Goal: Communication & Community: Answer question/provide support

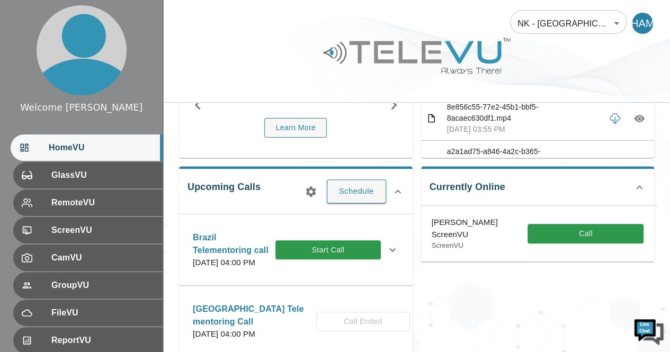
scroll to position [124, 0]
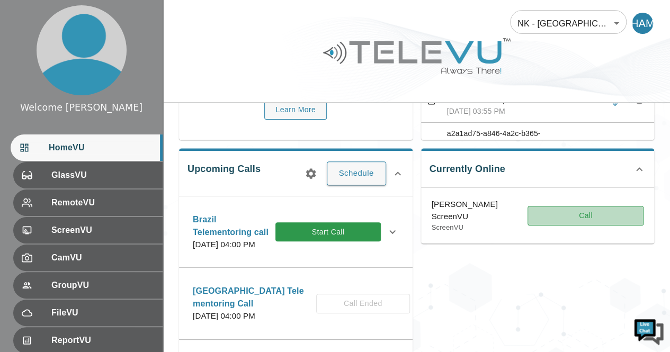
click at [581, 220] on button "Call" at bounding box center [586, 216] width 116 height 20
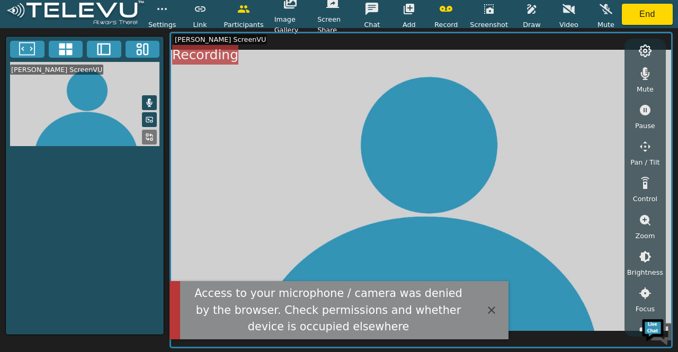
click at [150, 99] on icon at bounding box center [149, 103] width 8 height 8
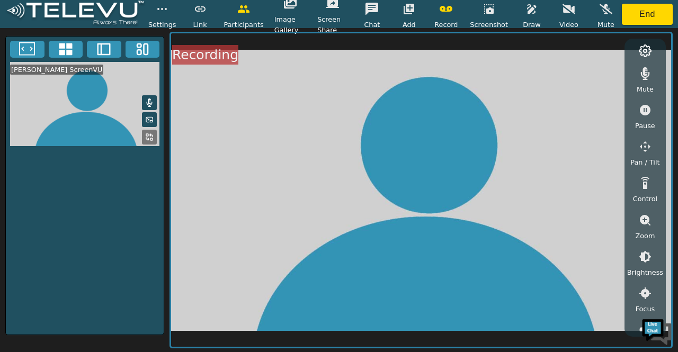
click at [147, 100] on icon at bounding box center [149, 103] width 8 height 8
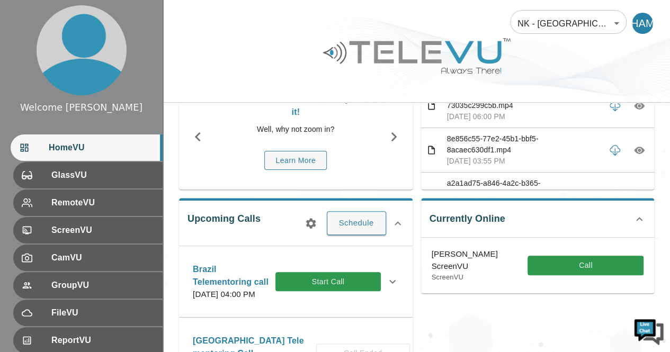
scroll to position [79, 0]
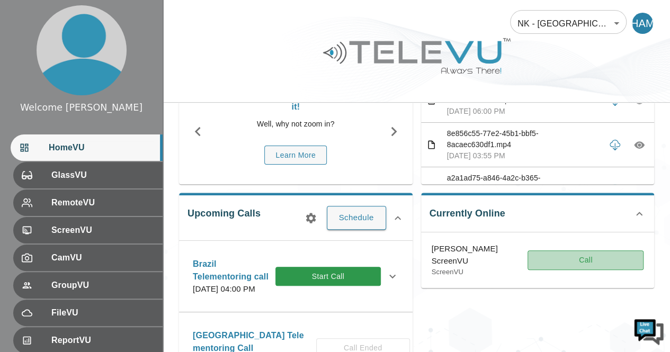
click at [571, 257] on button "Call" at bounding box center [586, 261] width 116 height 20
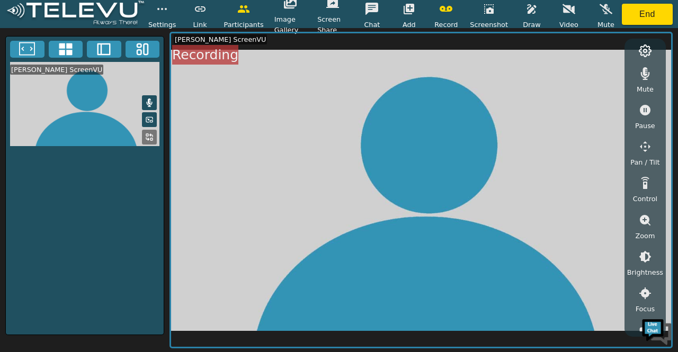
click at [153, 105] on icon at bounding box center [149, 103] width 8 height 8
click at [654, 16] on button "End" at bounding box center [647, 14] width 51 height 21
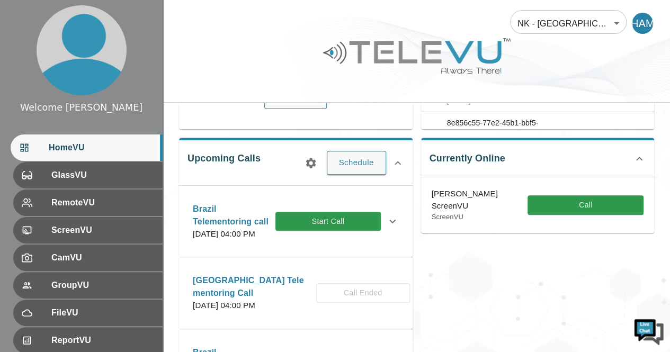
scroll to position [136, 0]
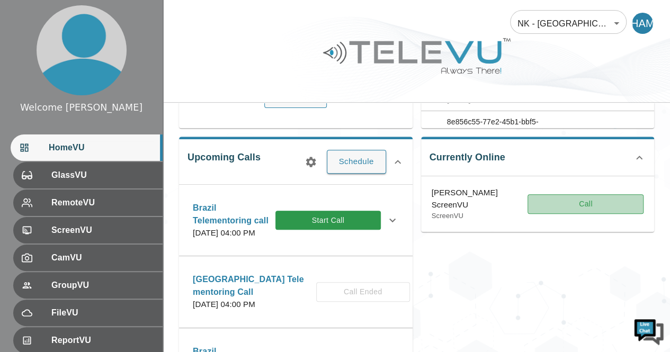
click at [576, 207] on button "Call" at bounding box center [586, 204] width 116 height 20
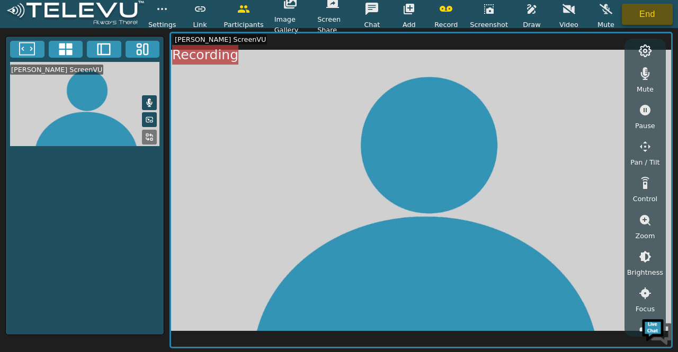
click at [626, 11] on button "End" at bounding box center [647, 14] width 51 height 21
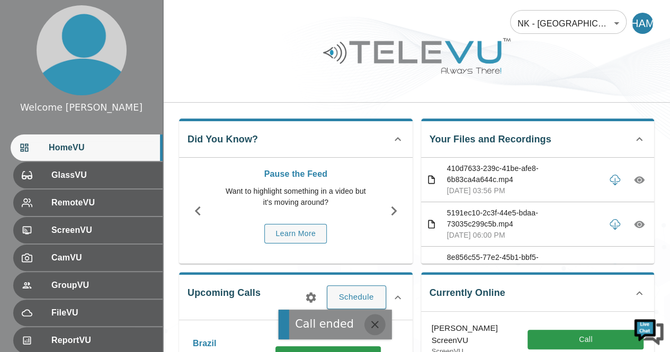
click at [371, 322] on icon "button" at bounding box center [374, 324] width 7 height 7
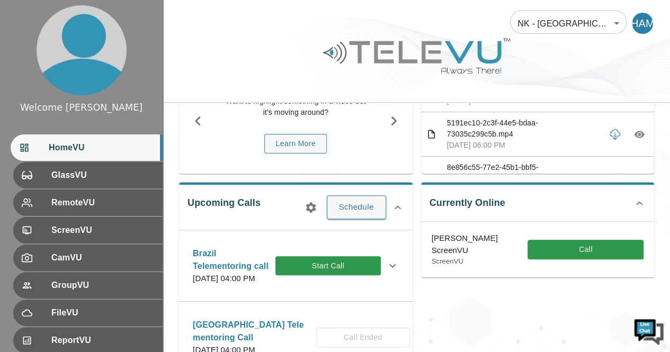
scroll to position [93, 0]
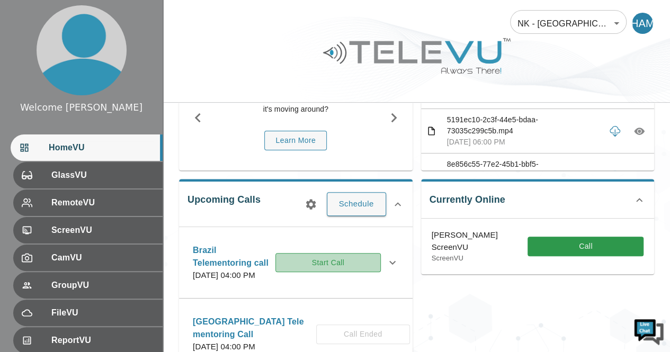
click at [342, 264] on button "Start Call" at bounding box center [327, 263] width 105 height 20
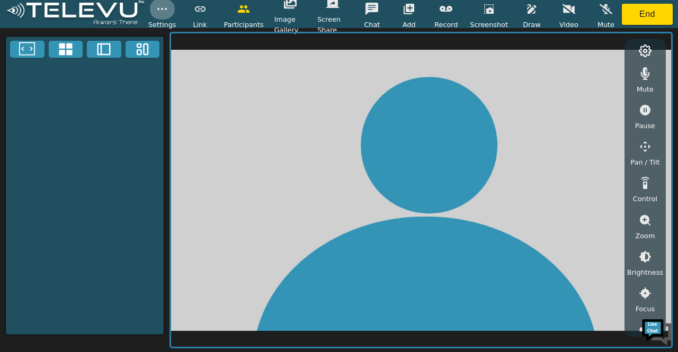
click at [161, 6] on icon "button" at bounding box center [162, 9] width 13 height 13
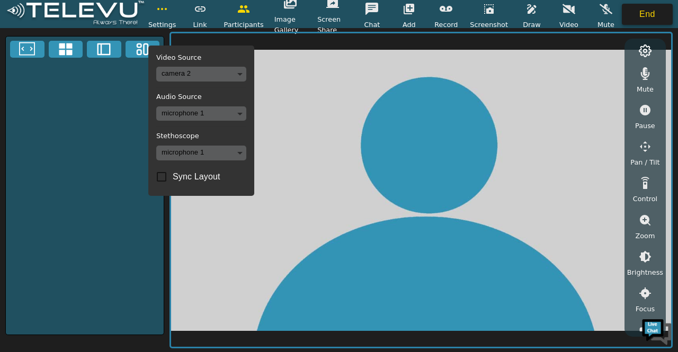
click at [644, 15] on button "End" at bounding box center [647, 14] width 51 height 21
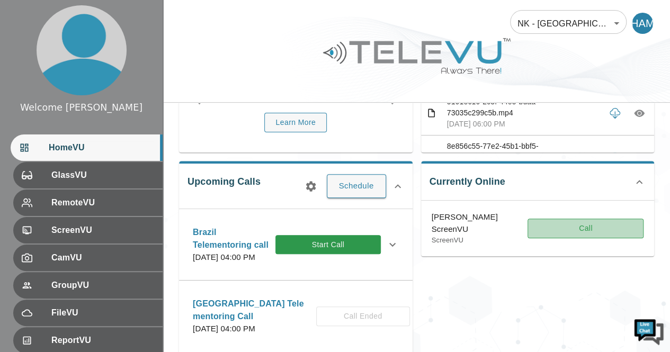
click at [581, 231] on button "Call" at bounding box center [586, 229] width 116 height 20
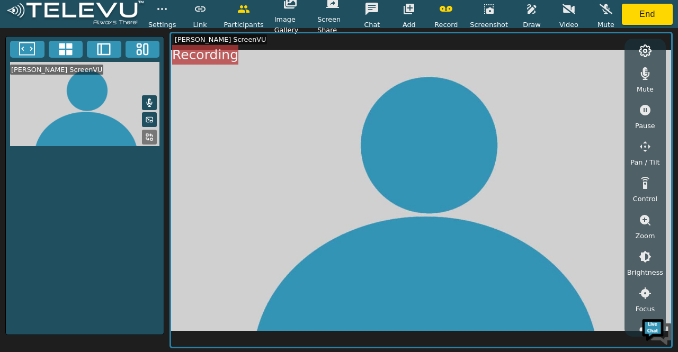
click at [161, 11] on icon "button" at bounding box center [162, 9] width 13 height 13
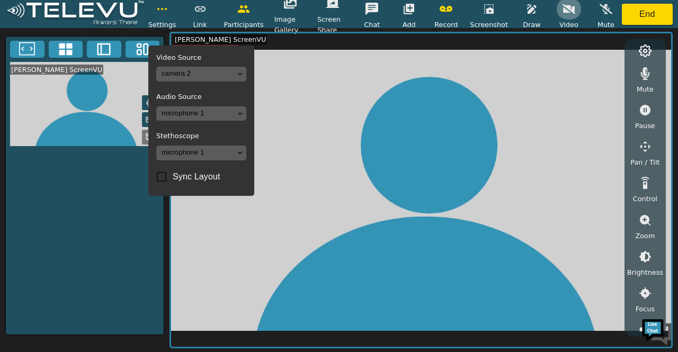
click at [569, 12] on icon "button" at bounding box center [569, 9] width 13 height 13
click at [162, 179] on input "Sync Layout" at bounding box center [161, 177] width 22 height 22
click at [252, 242] on video at bounding box center [421, 190] width 500 height 314
click at [163, 173] on input "Sync Layout" at bounding box center [161, 177] width 22 height 22
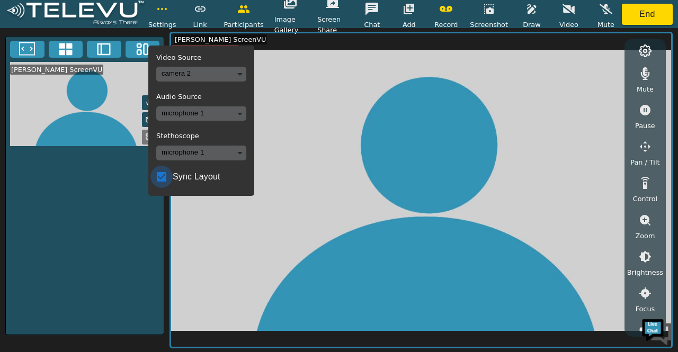
checkbox input "false"
click at [285, 157] on video at bounding box center [421, 190] width 500 height 314
click at [165, 10] on circle "button" at bounding box center [165, 8] width 1 height 1
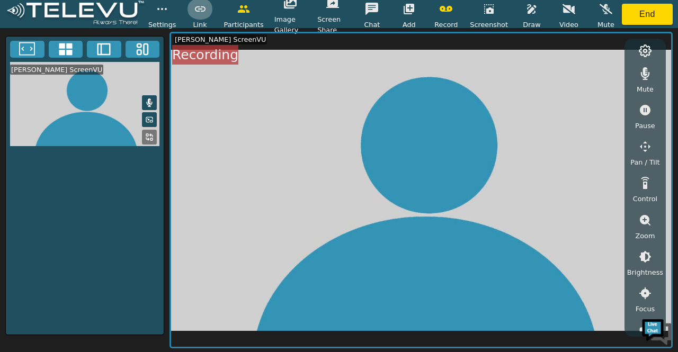
click at [201, 8] on icon "button" at bounding box center [200, 9] width 13 height 13
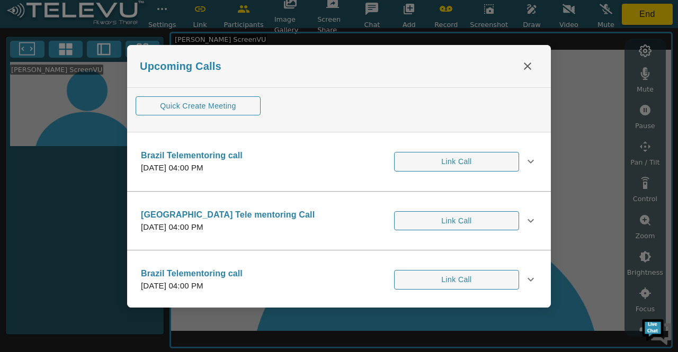
click at [243, 15] on div at bounding box center [339, 176] width 678 height 352
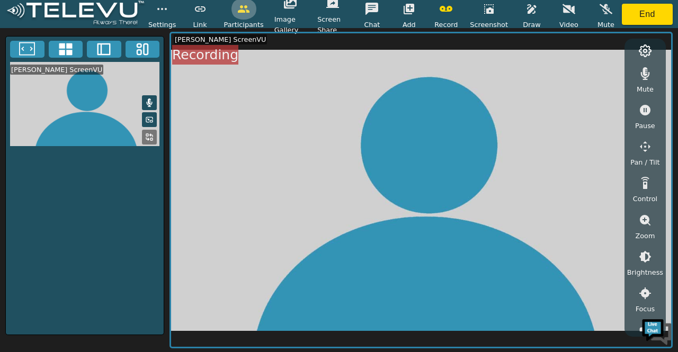
click at [243, 15] on button "button" at bounding box center [243, 8] width 26 height 21
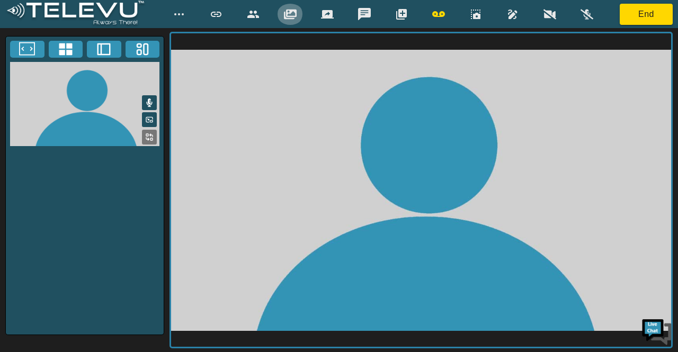
click at [294, 16] on icon "button" at bounding box center [290, 14] width 13 height 10
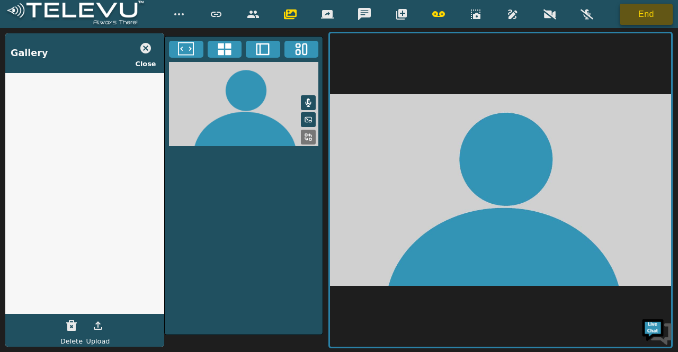
click at [635, 10] on button "End" at bounding box center [646, 14] width 53 height 21
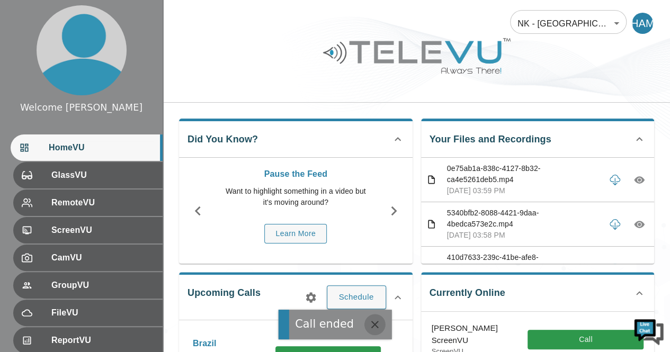
click at [371, 325] on icon "button" at bounding box center [374, 324] width 7 height 7
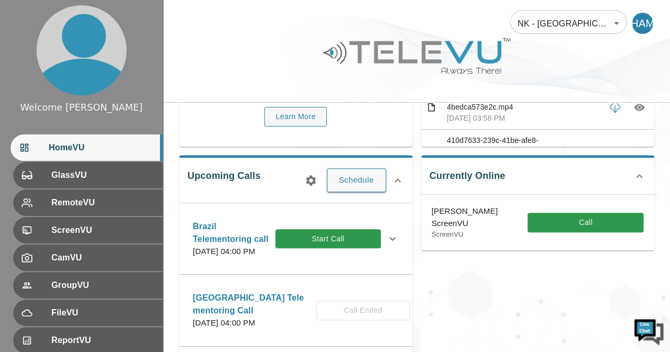
scroll to position [117, 0]
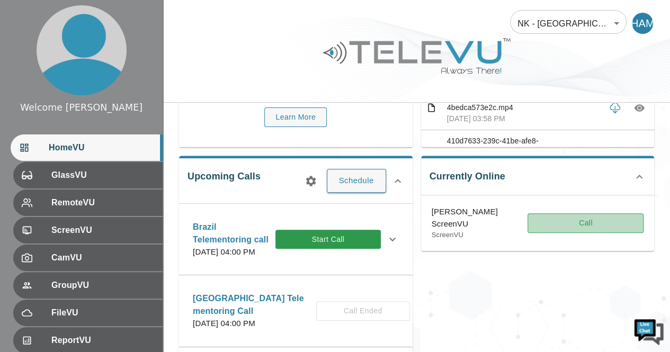
click at [537, 227] on button "Call" at bounding box center [586, 223] width 116 height 20
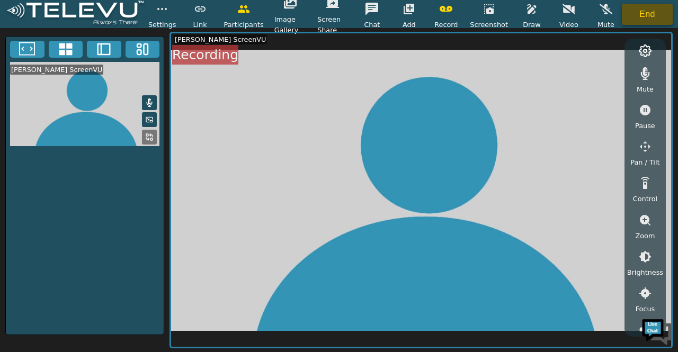
click at [650, 11] on button "End" at bounding box center [647, 14] width 51 height 21
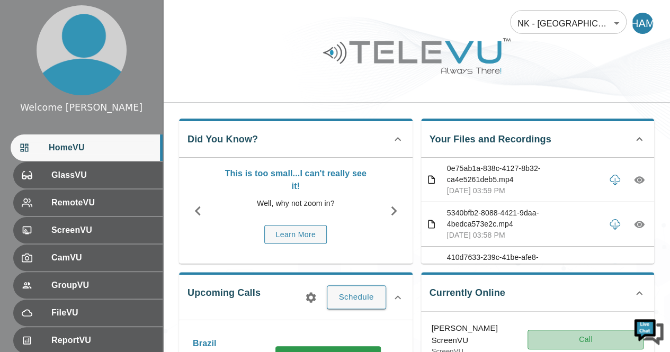
click at [540, 337] on button "Call" at bounding box center [586, 340] width 116 height 20
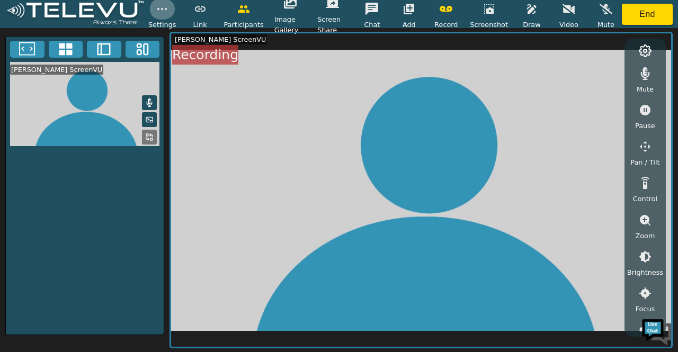
click at [166, 11] on icon "button" at bounding box center [162, 9] width 13 height 13
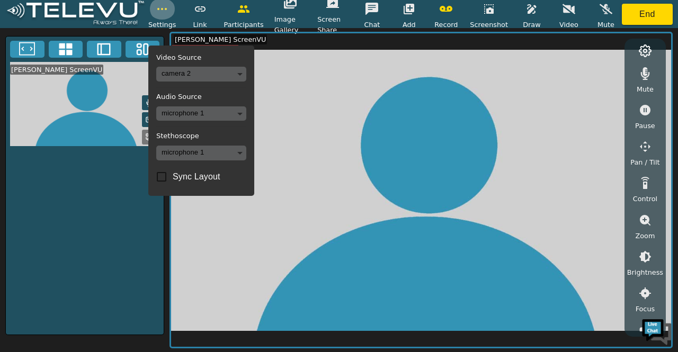
click at [166, 11] on icon "button" at bounding box center [162, 9] width 13 height 13
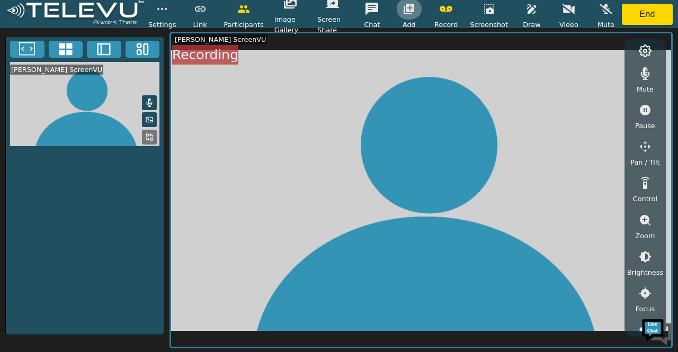
click at [409, 2] on button "button" at bounding box center [409, 8] width 26 height 21
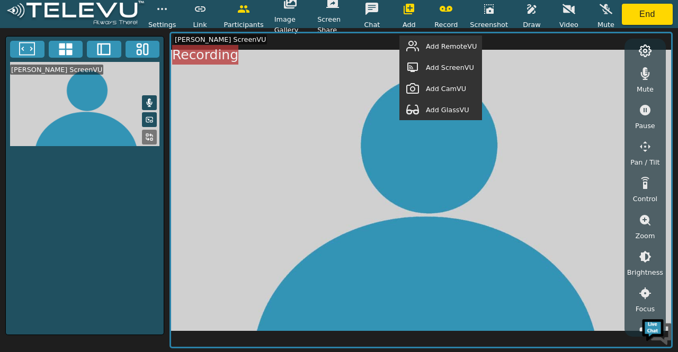
click at [438, 45] on span "Add RemoteVU" at bounding box center [451, 46] width 51 height 10
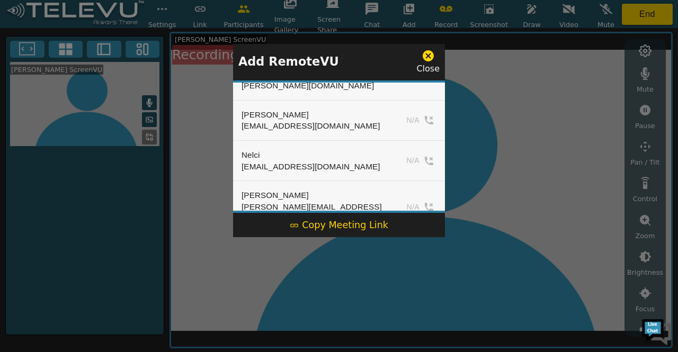
scroll to position [1268, 0]
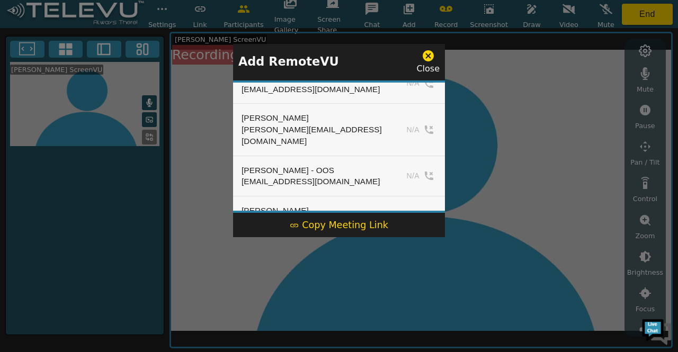
click at [483, 166] on div at bounding box center [339, 176] width 678 height 352
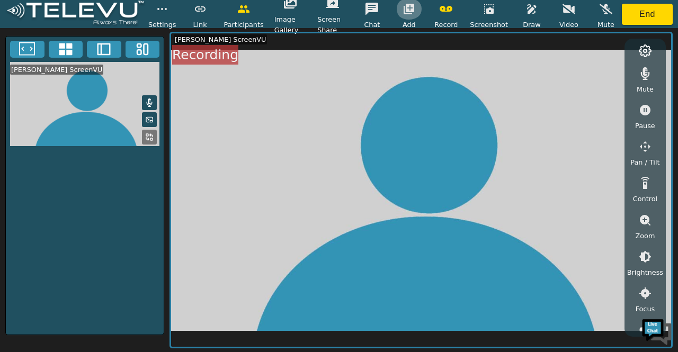
click at [412, 9] on icon "button" at bounding box center [409, 9] width 11 height 11
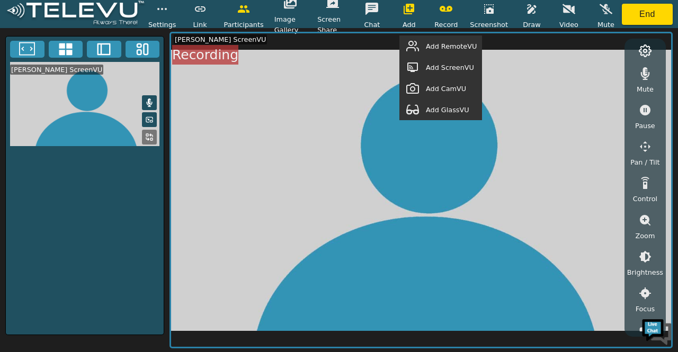
click at [427, 44] on span "Add RemoteVU" at bounding box center [451, 46] width 51 height 10
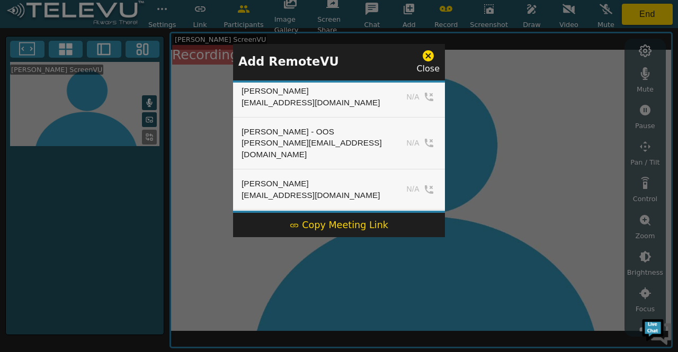
scroll to position [477, 0]
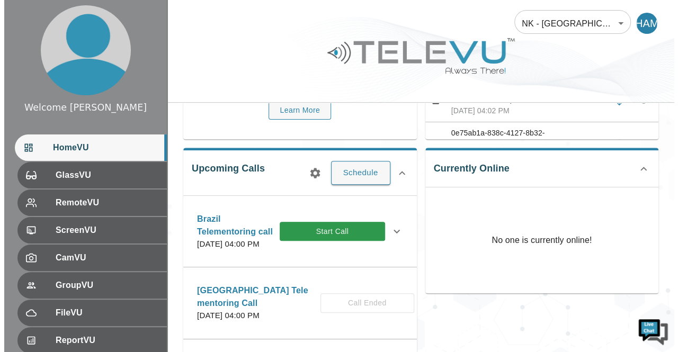
scroll to position [126, 0]
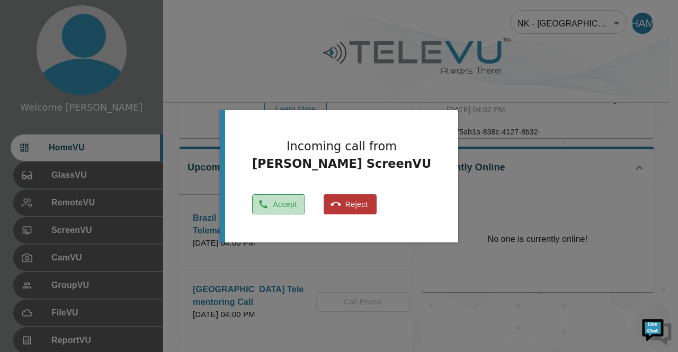
click at [295, 203] on button "Accept" at bounding box center [278, 204] width 53 height 21
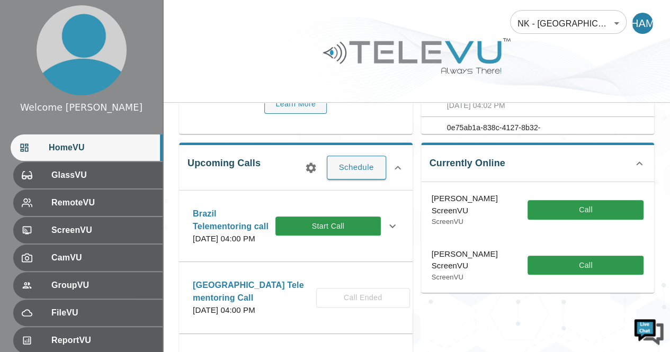
drag, startPoint x: 672, startPoint y: 181, endPoint x: 572, endPoint y: 284, distance: 143.8
click at [572, 284] on div "Dr. Milton Toita ScreenVU ScreenVU Call" at bounding box center [538, 266] width 234 height 56
click at [572, 269] on button "Call" at bounding box center [586, 266] width 116 height 20
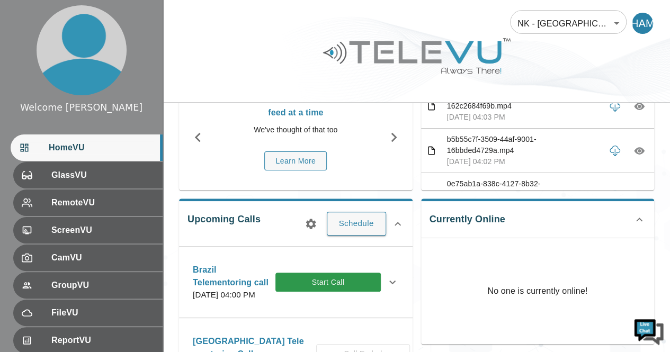
scroll to position [75, 0]
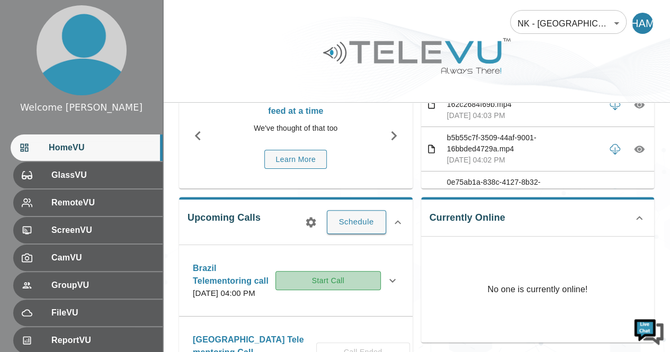
click at [343, 286] on button "Start Call" at bounding box center [327, 281] width 105 height 20
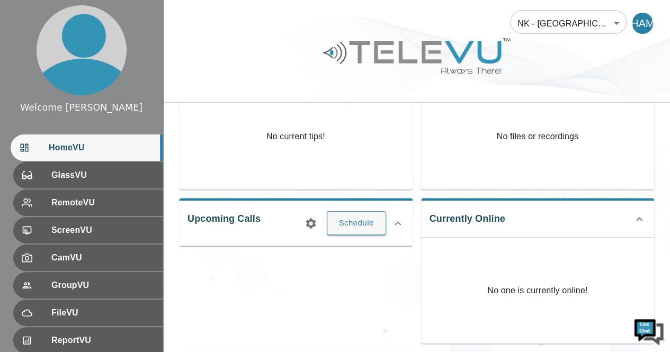
scroll to position [75, 0]
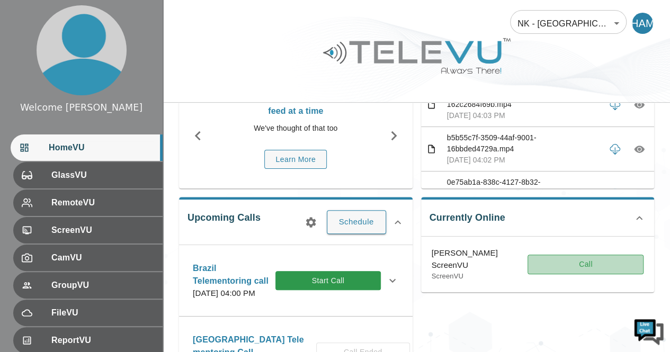
click at [547, 265] on button "Call" at bounding box center [586, 265] width 116 height 20
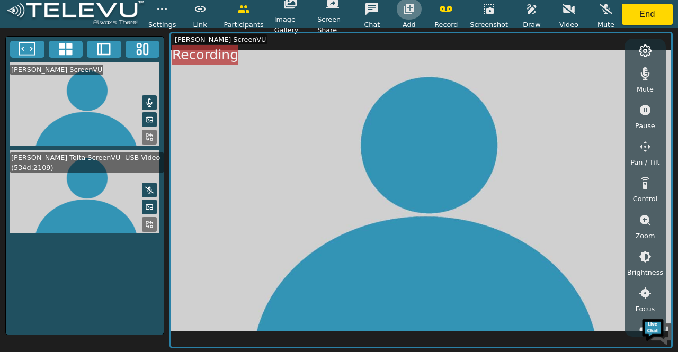
click at [415, 12] on icon "button" at bounding box center [409, 9] width 13 height 13
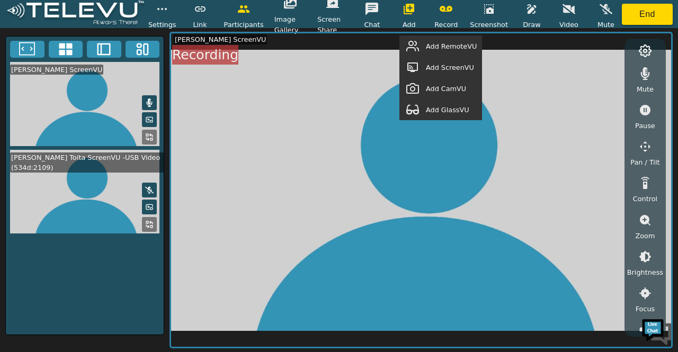
click at [441, 49] on span "Add RemoteVU" at bounding box center [451, 46] width 51 height 10
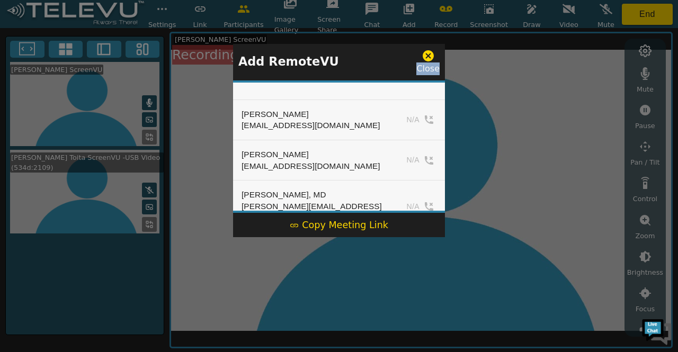
click at [441, 49] on div "Add RemoteVU Close" at bounding box center [339, 62] width 212 height 37
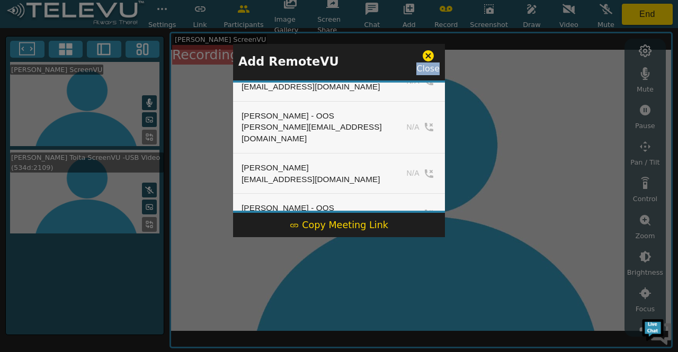
scroll to position [465, 0]
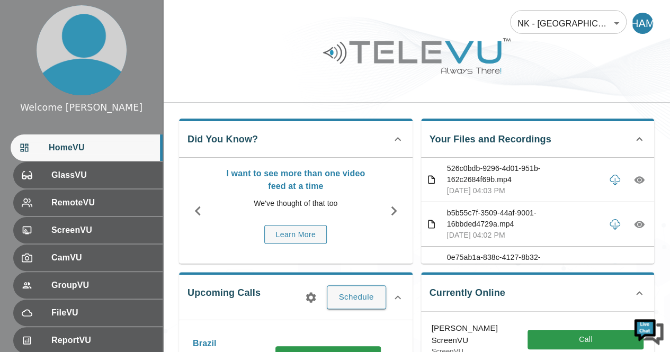
drag, startPoint x: 666, startPoint y: 173, endPoint x: 673, endPoint y: 190, distance: 18.3
click at [670, 190] on html "Welcome [PERSON_NAME] HomeVU GlassVU RemoteVU ScreenVU CamVU GroupVU FileVU Rep…" at bounding box center [335, 344] width 670 height 688
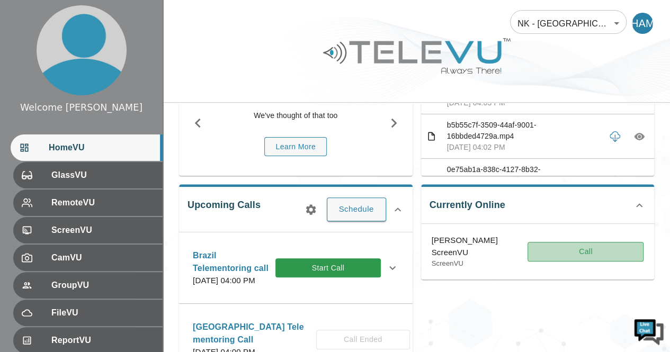
click at [596, 255] on button "Call" at bounding box center [586, 252] width 116 height 20
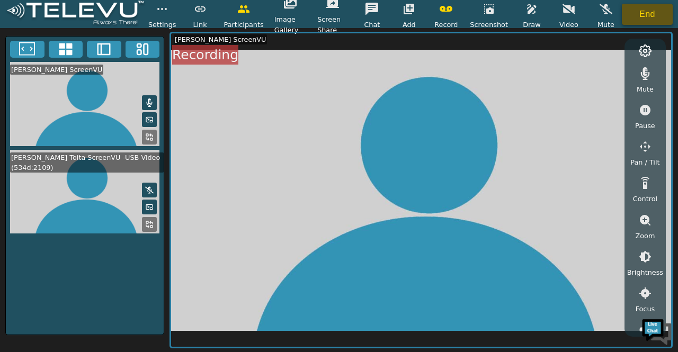
click at [665, 7] on button "End" at bounding box center [647, 14] width 51 height 21
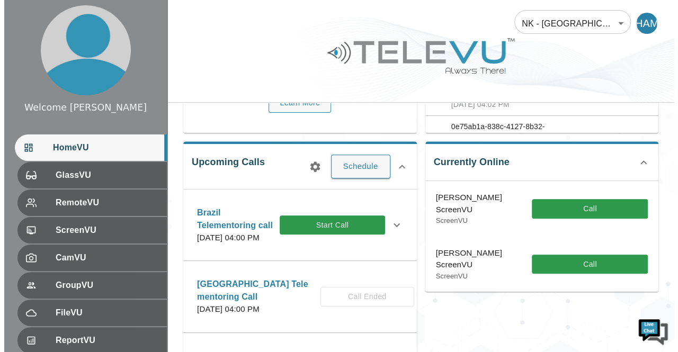
scroll to position [131, 0]
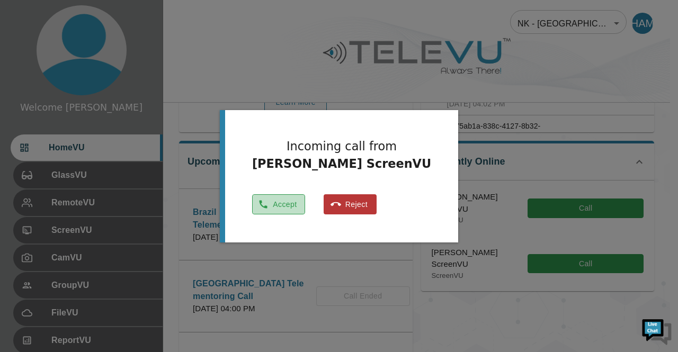
click at [291, 204] on button "Accept" at bounding box center [278, 204] width 53 height 21
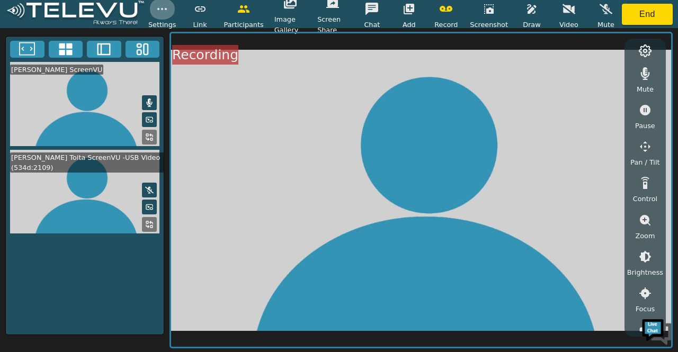
click at [165, 8] on circle "button" at bounding box center [165, 8] width 1 height 1
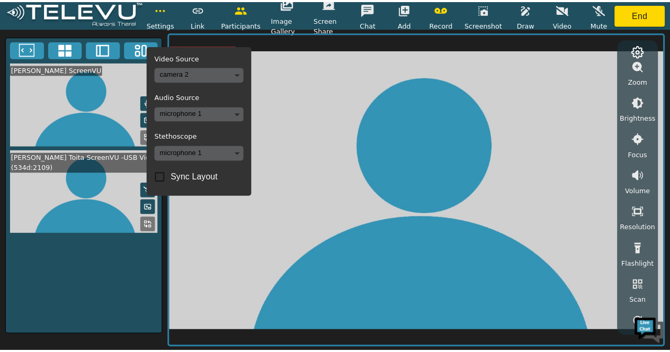
scroll to position [165, 0]
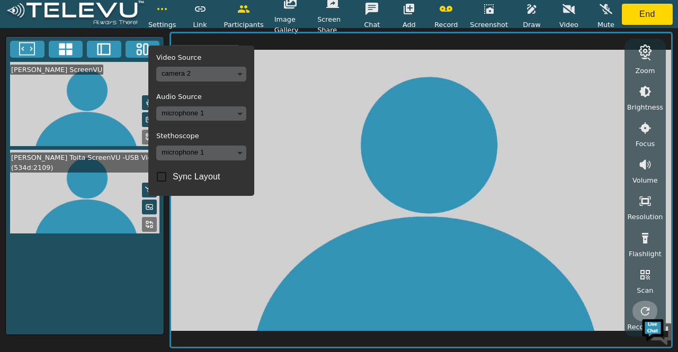
click at [648, 311] on icon "button" at bounding box center [645, 311] width 13 height 13
click at [344, 74] on video at bounding box center [421, 190] width 500 height 314
click at [235, 55] on h5 "Video Source" at bounding box center [201, 58] width 90 height 8
click at [242, 73] on body "Settings Video Source camera 2 Audio Source microphone 1 Stethoscope microphone…" at bounding box center [339, 176] width 678 height 352
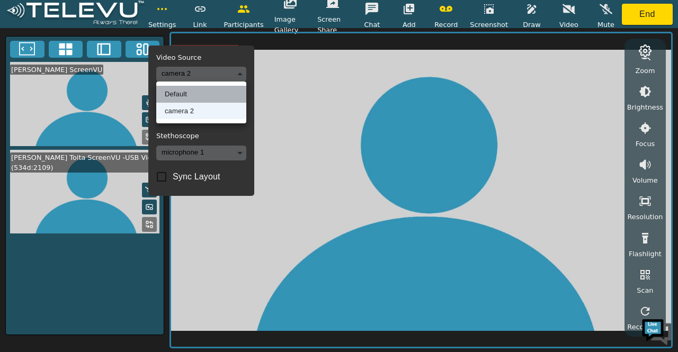
click at [189, 94] on li "Default" at bounding box center [201, 94] width 90 height 17
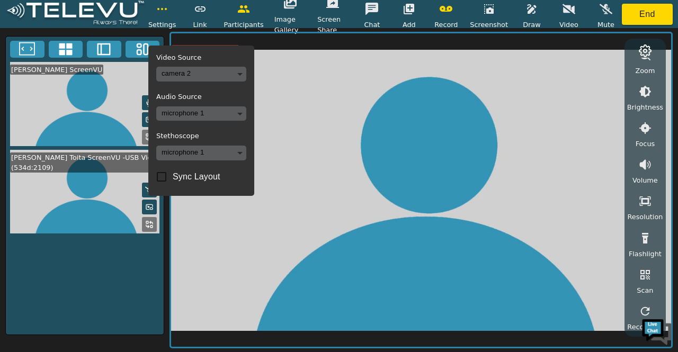
click at [256, 139] on video at bounding box center [421, 190] width 500 height 314
click at [227, 56] on h5 "Video Source" at bounding box center [201, 58] width 90 height 8
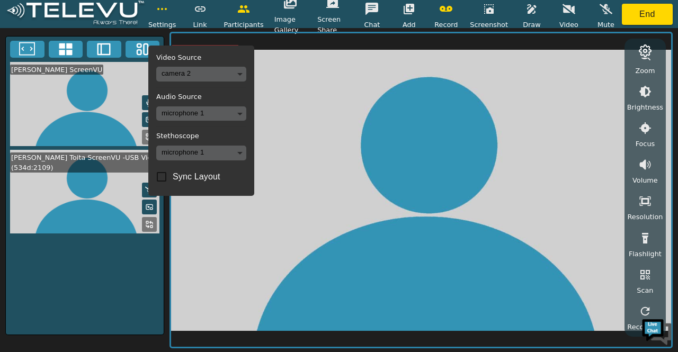
drag, startPoint x: 227, startPoint y: 56, endPoint x: 425, endPoint y: 118, distance: 207.6
drag, startPoint x: 425, startPoint y: 118, endPoint x: 294, endPoint y: 80, distance: 136.1
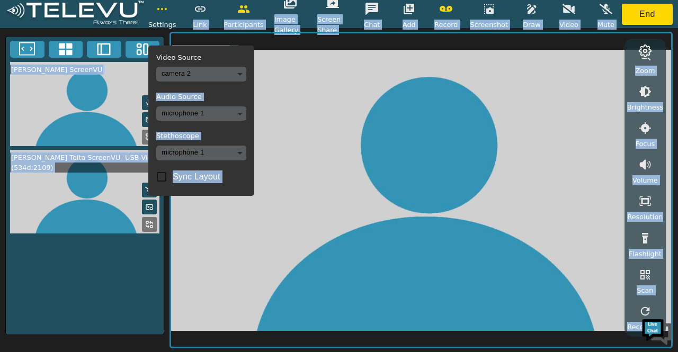
drag, startPoint x: 294, startPoint y: 80, endPoint x: 226, endPoint y: 46, distance: 76.5
click at [226, 46] on div "Settings Video Source camera 2 Audio Source microphone 1 Stethoscope microphone…" at bounding box center [339, 176] width 678 height 352
drag, startPoint x: 88, startPoint y: 294, endPoint x: 640, endPoint y: 12, distance: 619.7
click at [640, 12] on button "End" at bounding box center [647, 14] width 51 height 21
